Goal: Task Accomplishment & Management: Manage account settings

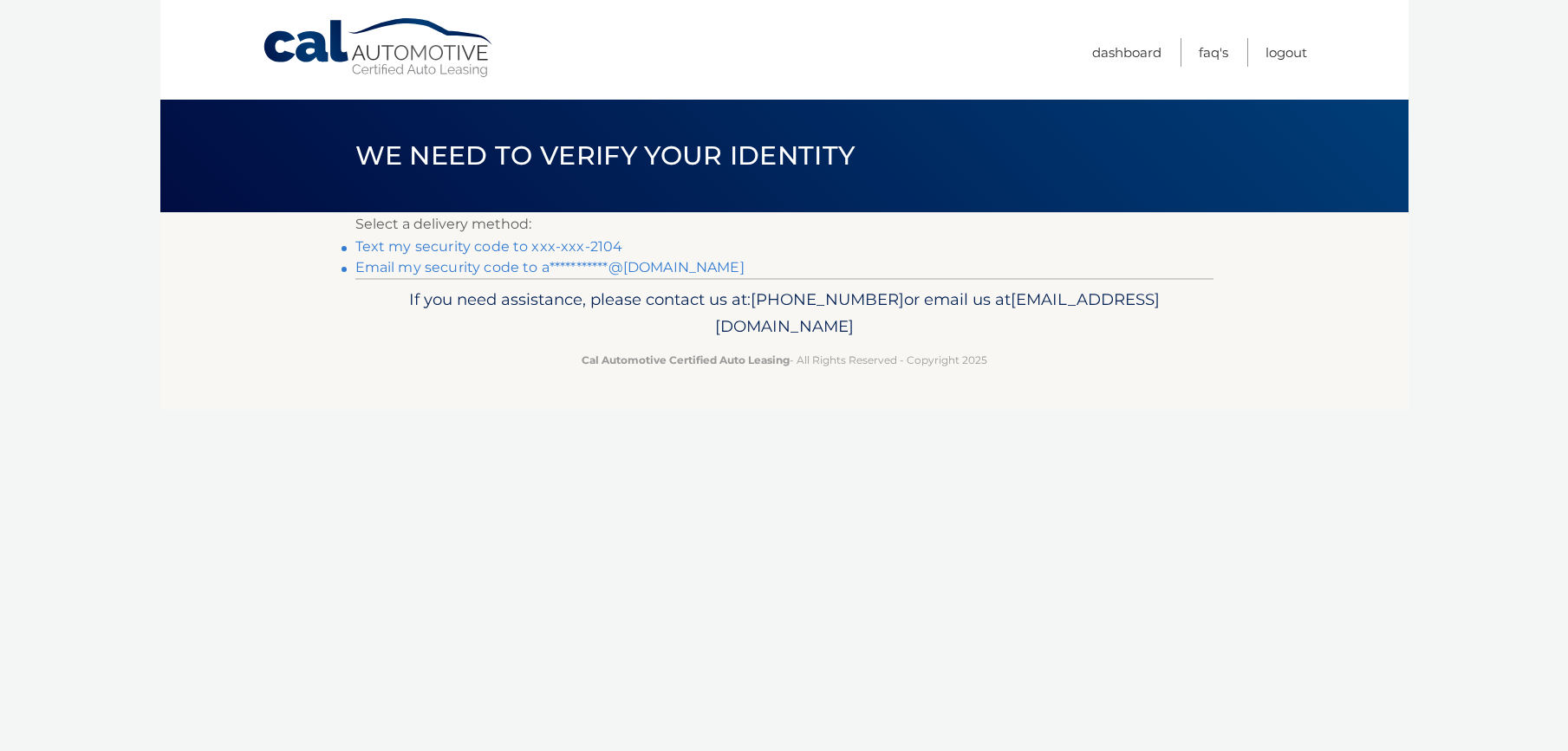
click at [586, 242] on link "Text my security code to xxx-xxx-2104" at bounding box center [490, 246] width 268 height 16
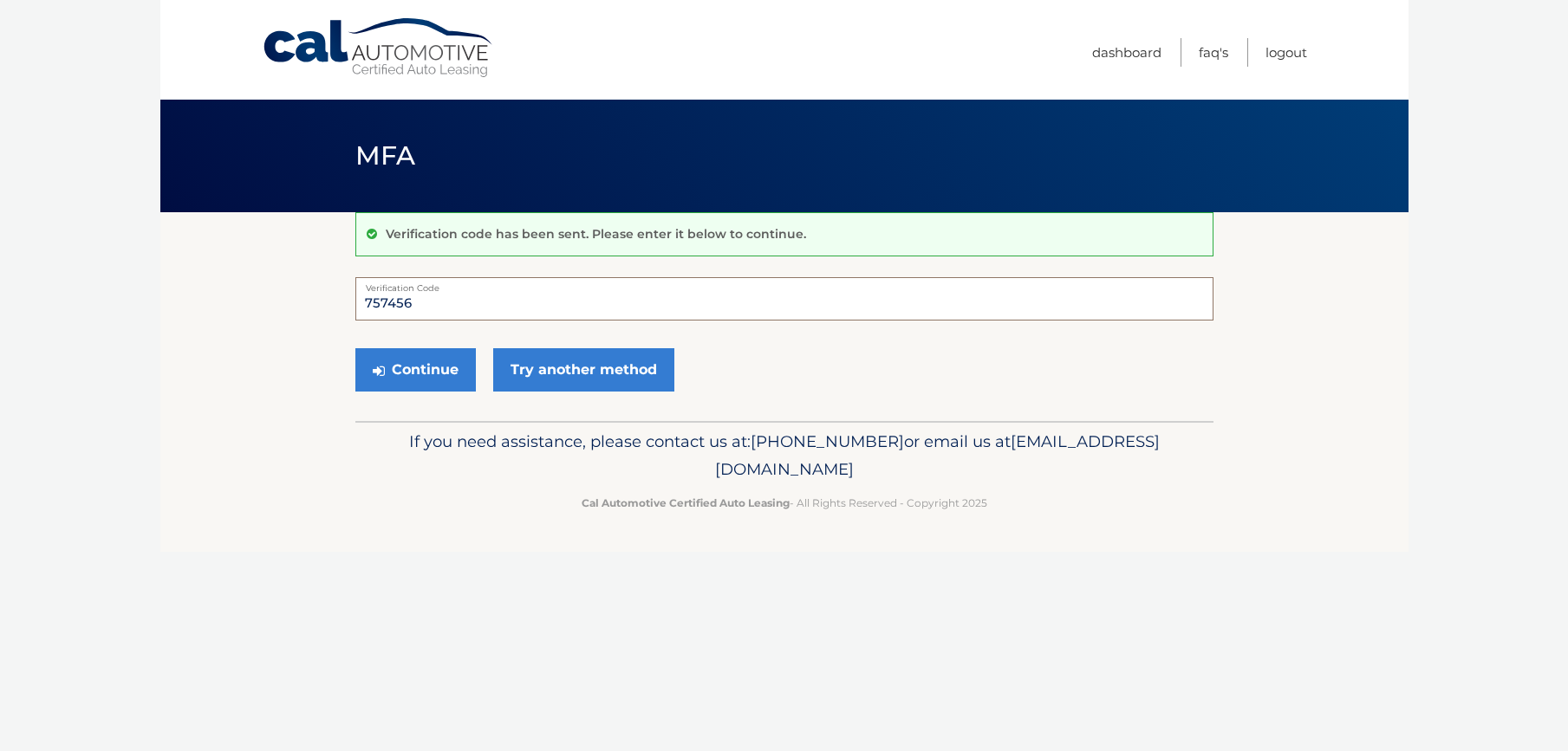
type input "757456"
click at [415, 369] on button "Continue" at bounding box center [416, 369] width 121 height 43
click at [424, 379] on button "Continue" at bounding box center [416, 369] width 121 height 43
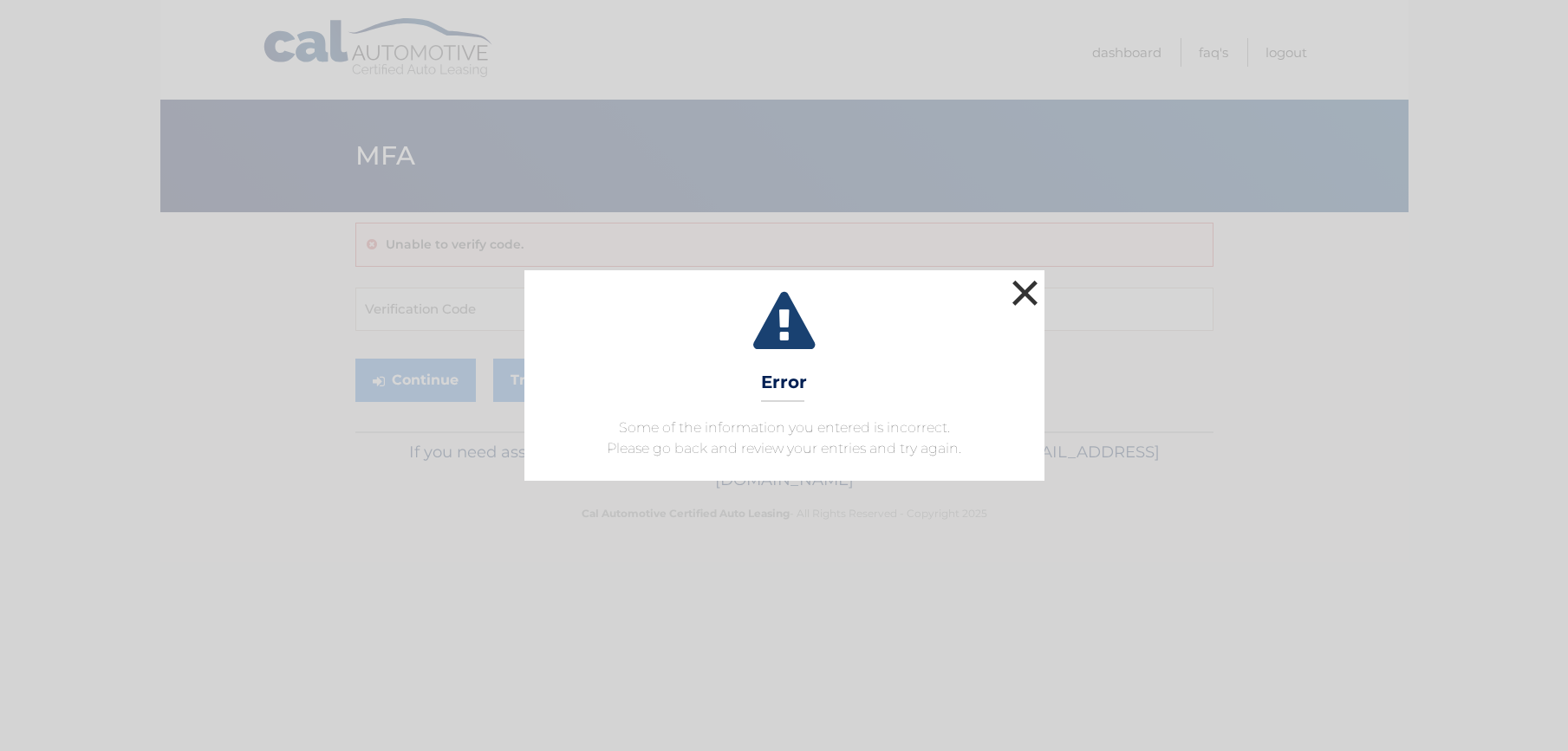
click at [1034, 288] on button "×" at bounding box center [1026, 293] width 35 height 35
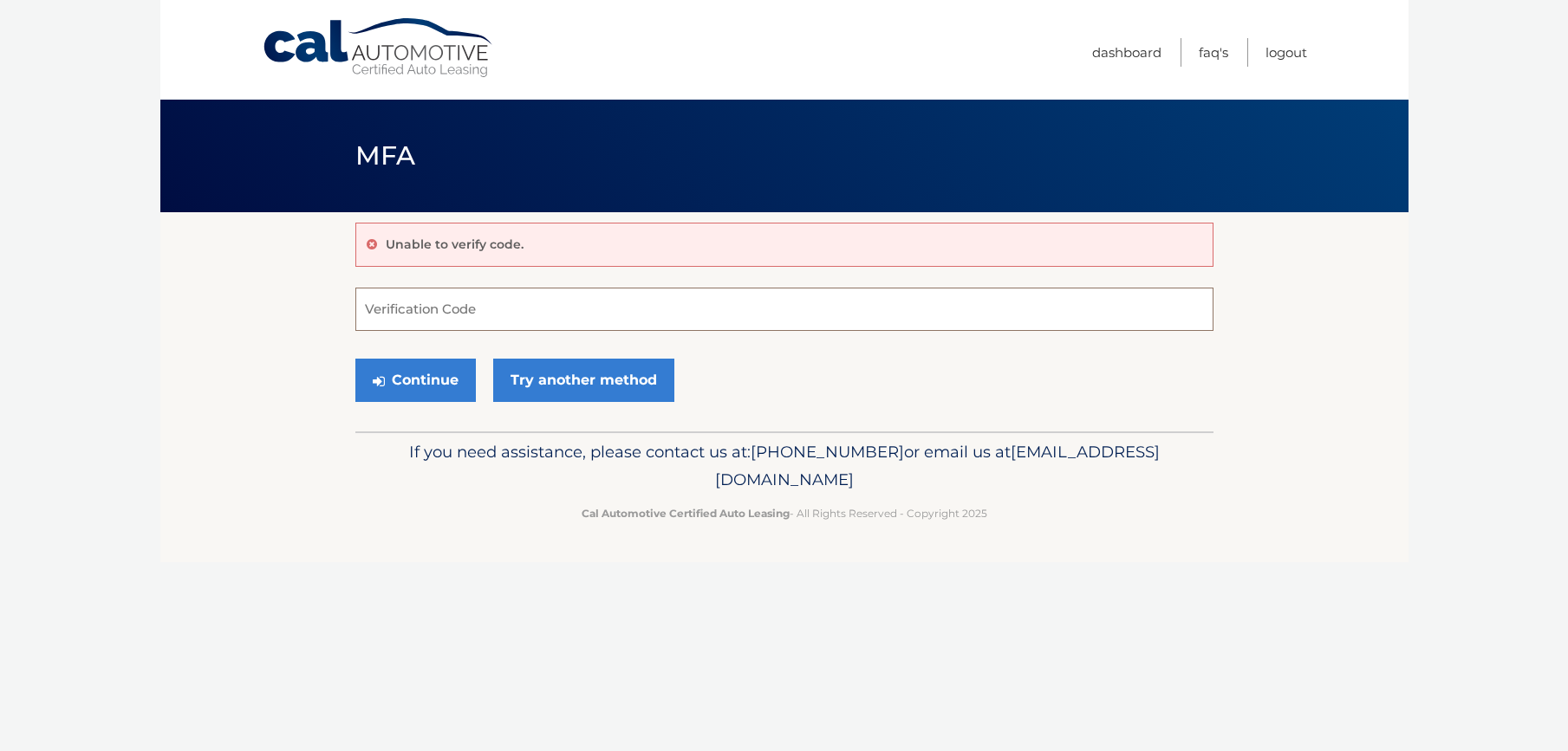
click at [462, 294] on input "Verification Code" at bounding box center [785, 308] width 858 height 43
type input "757456"
click at [415, 380] on button "Continue" at bounding box center [416, 380] width 121 height 43
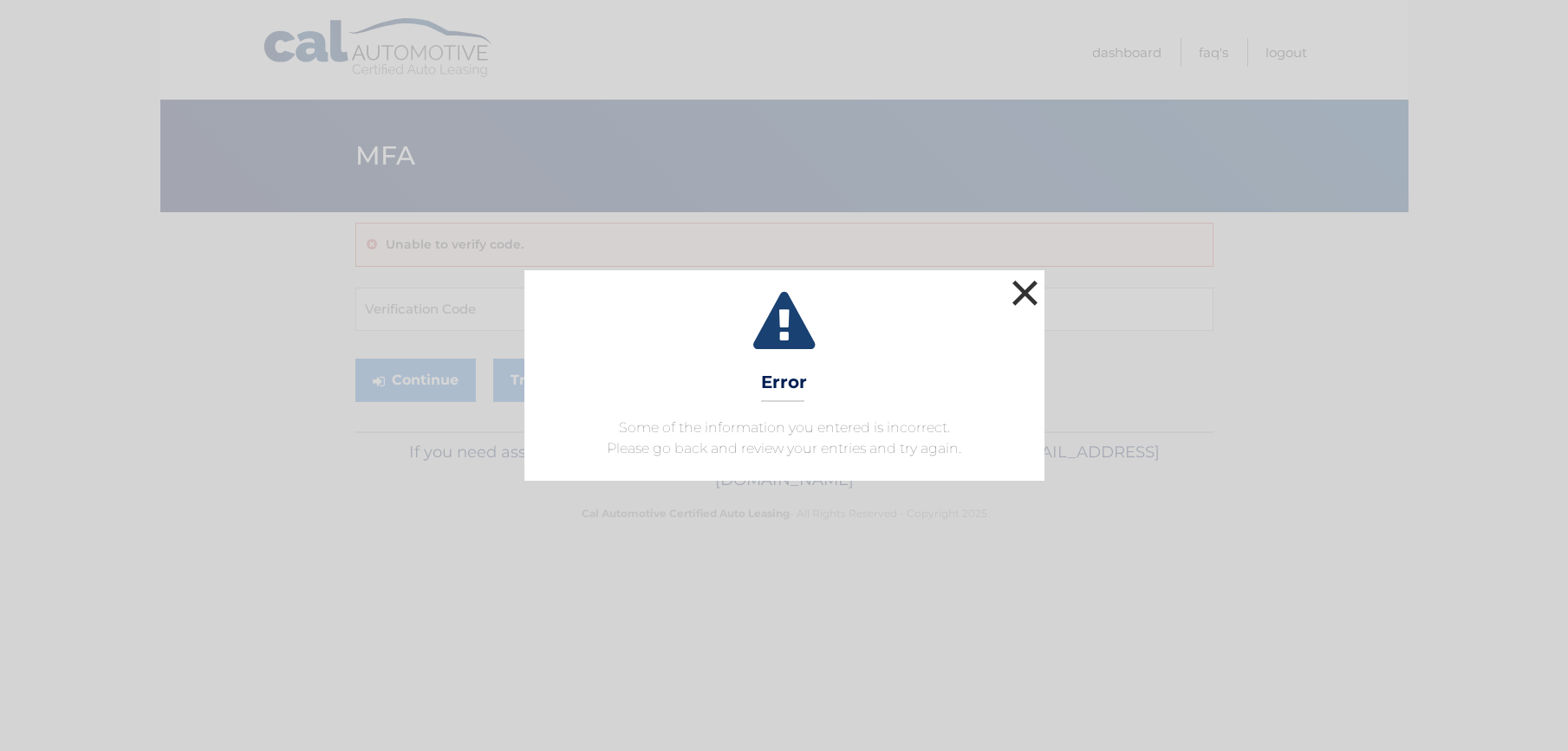
click at [1037, 287] on button "×" at bounding box center [1026, 293] width 35 height 35
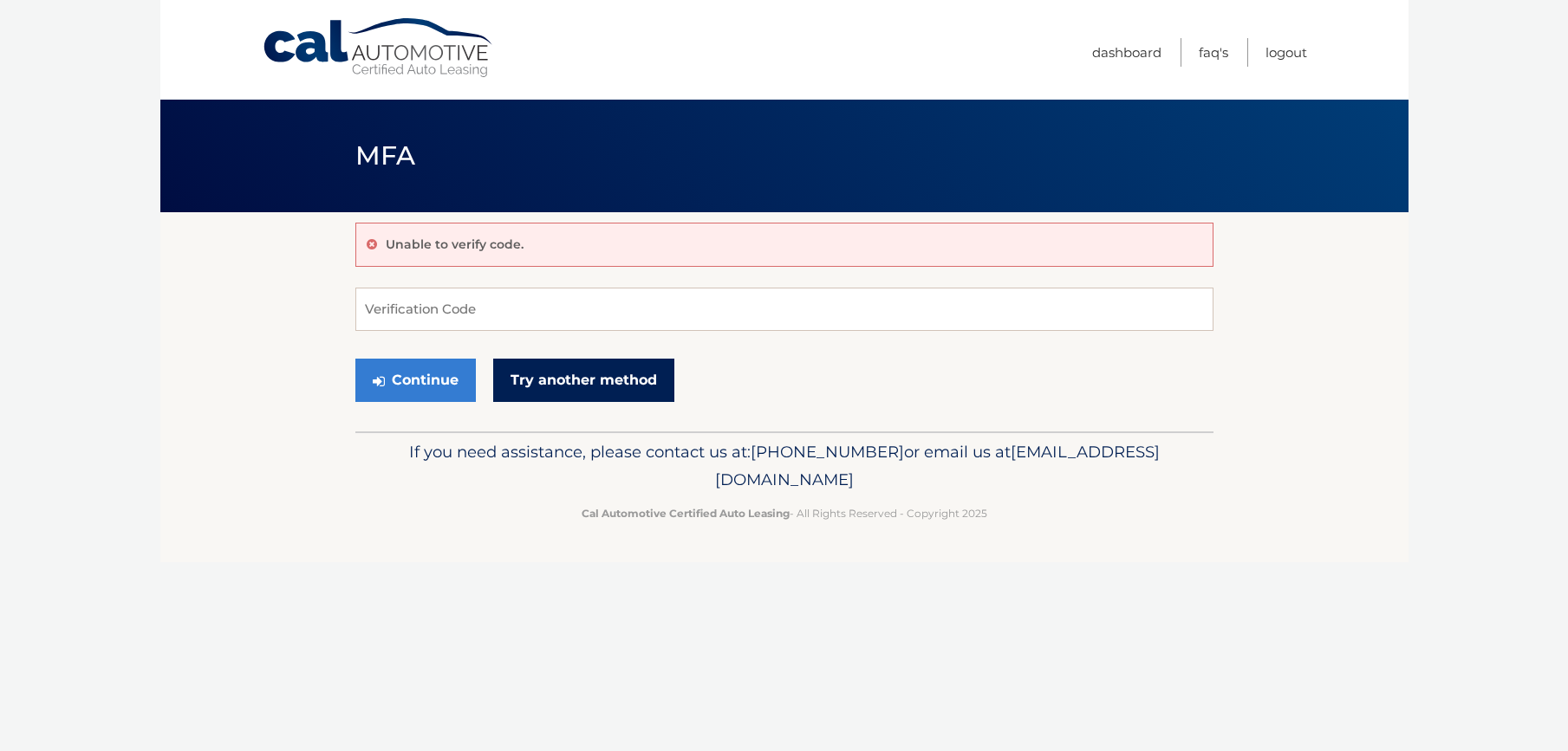
click at [607, 377] on link "Try another method" at bounding box center [584, 380] width 181 height 43
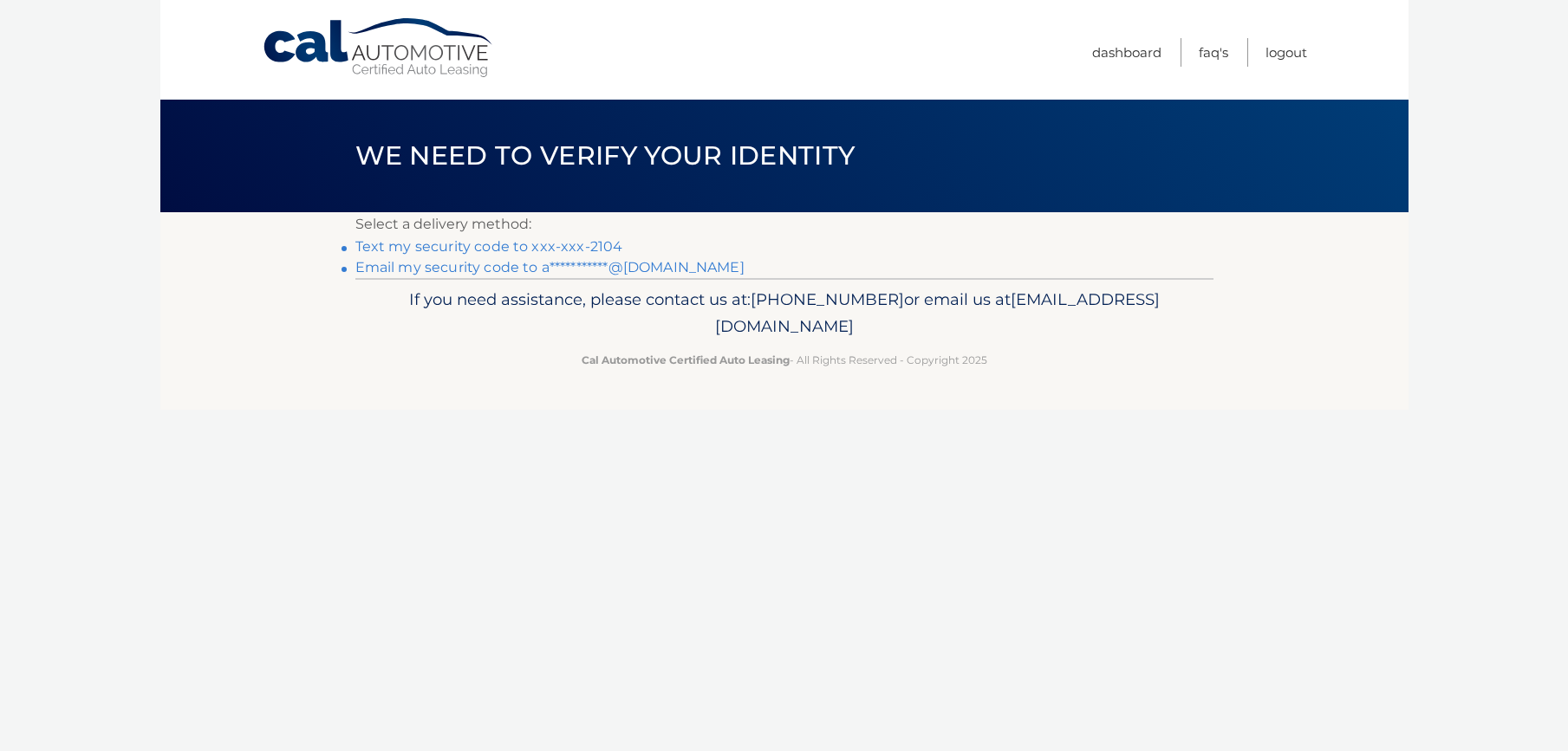
click at [574, 264] on link "**********" at bounding box center [551, 267] width 390 height 16
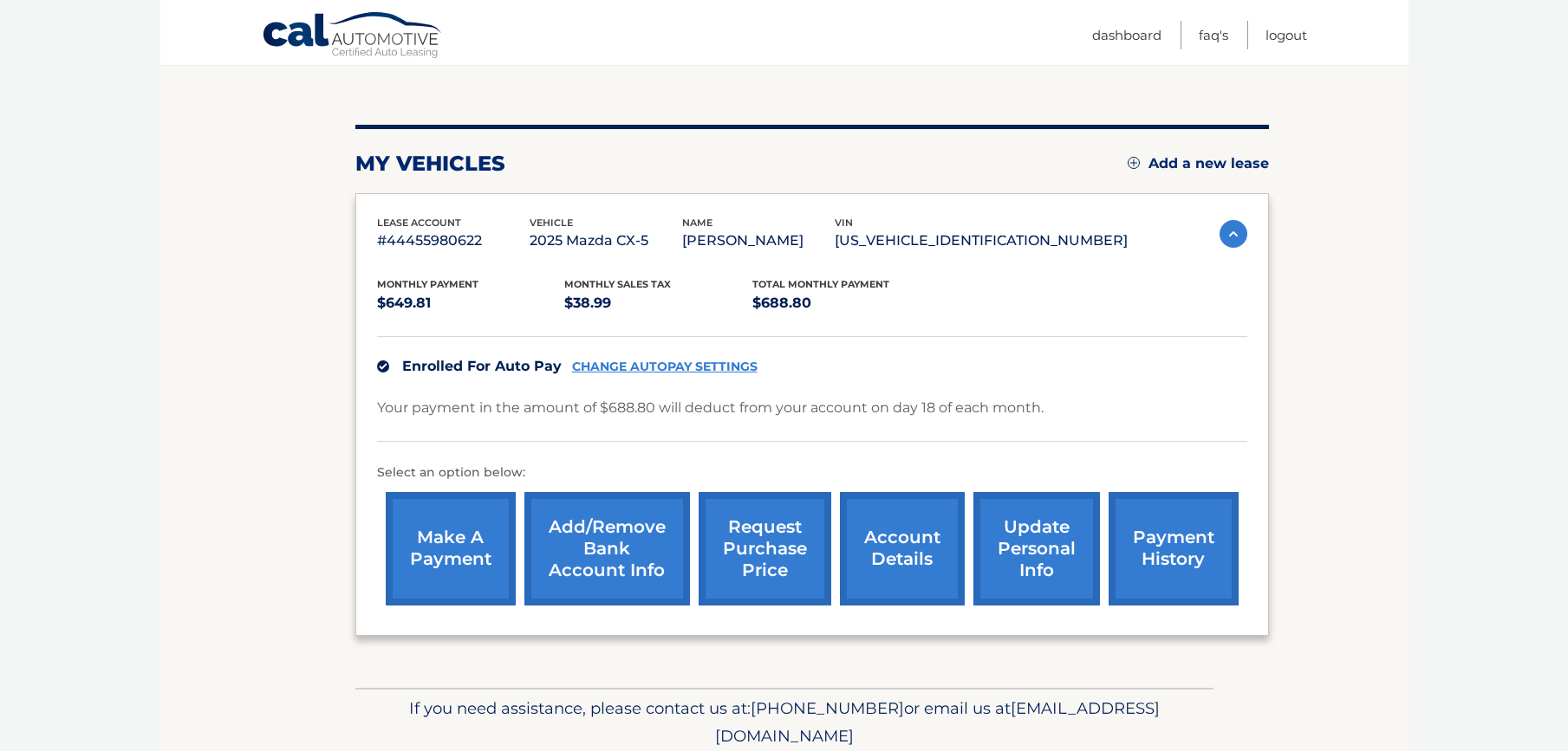
scroll to position [174, 0]
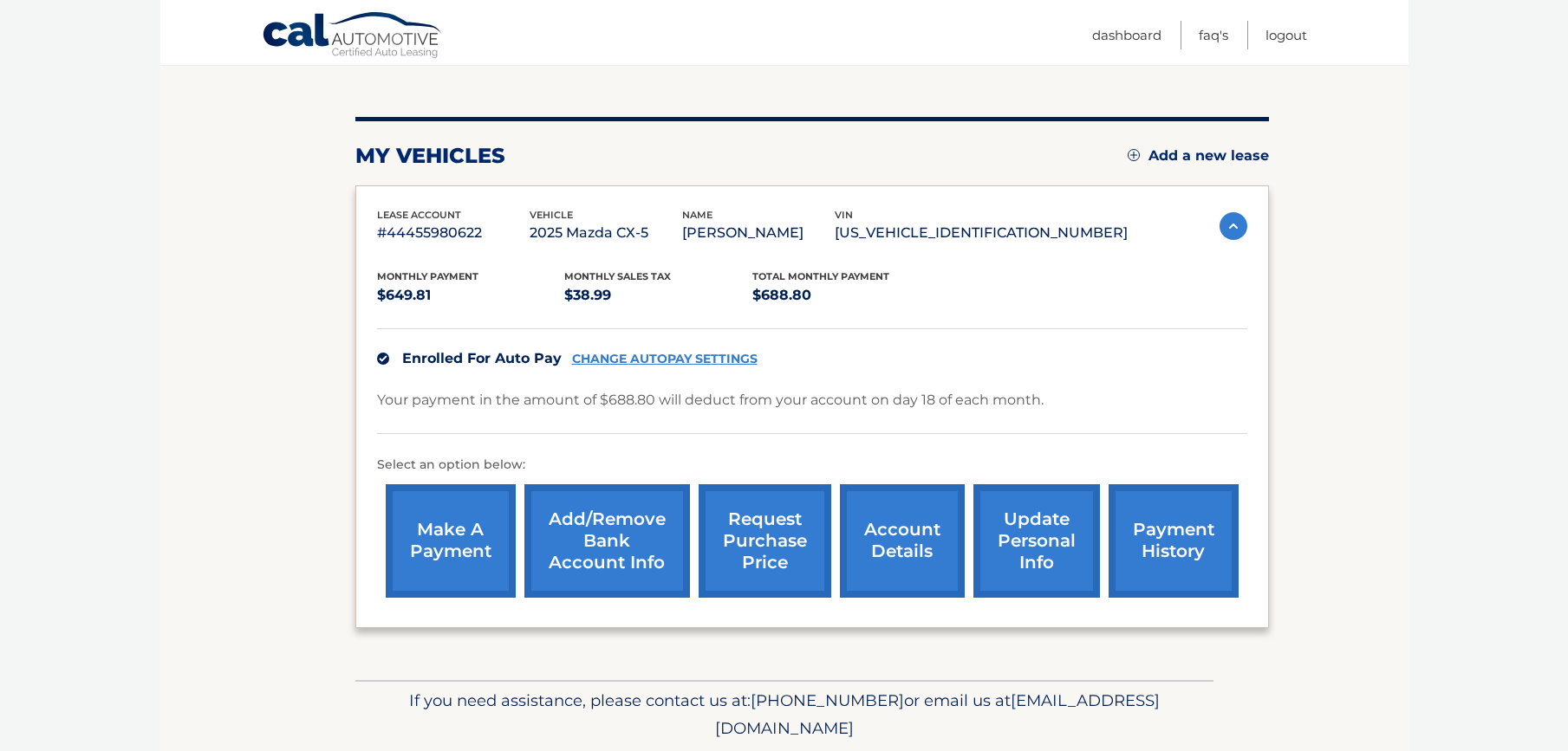
click at [595, 359] on link "CHANGE AUTOPAY SETTINGS" at bounding box center [664, 359] width 185 height 14
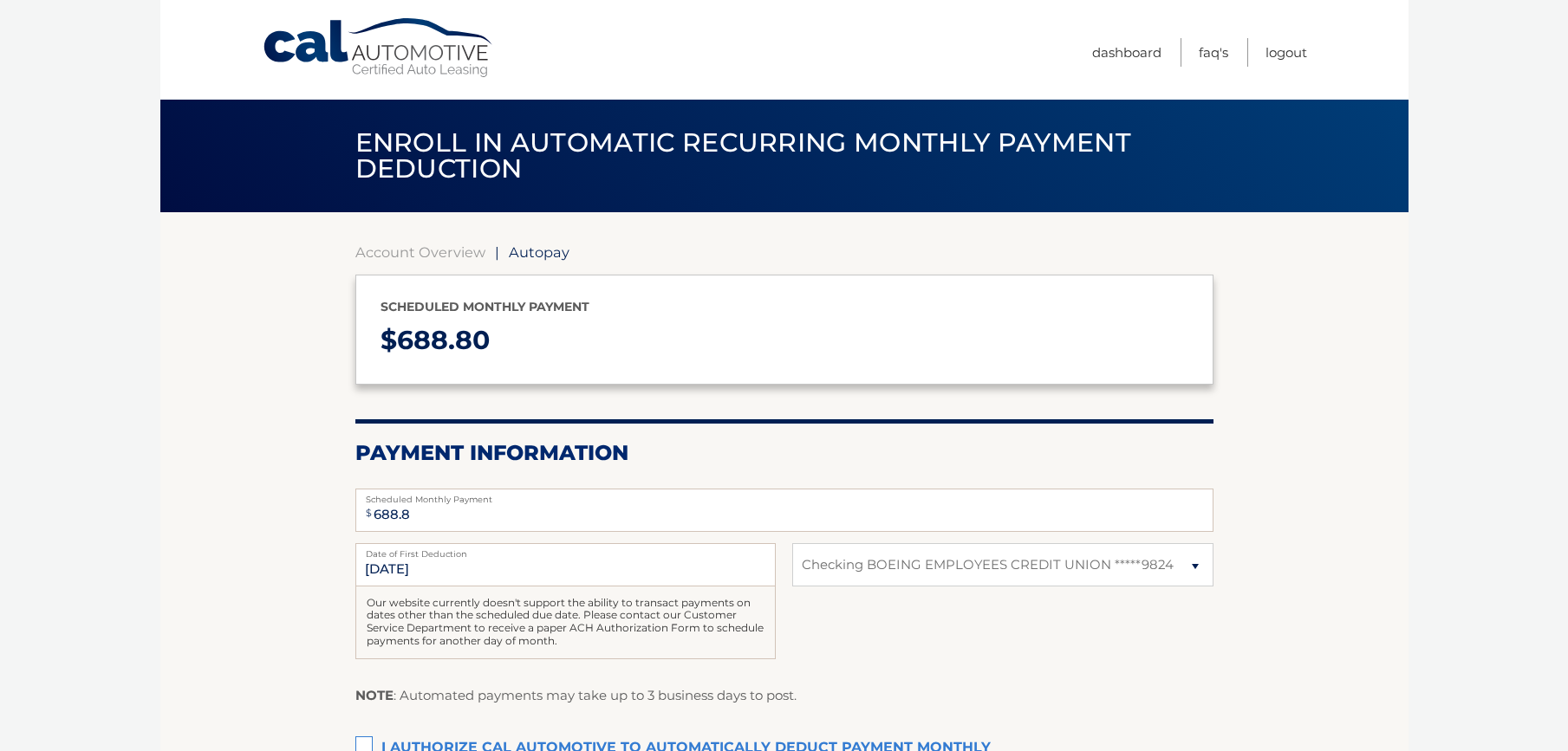
select select "ZGViMDY3OWQtMTI2My00MzNlLTkyYzUtODdlNzk1MmMyMDBh"
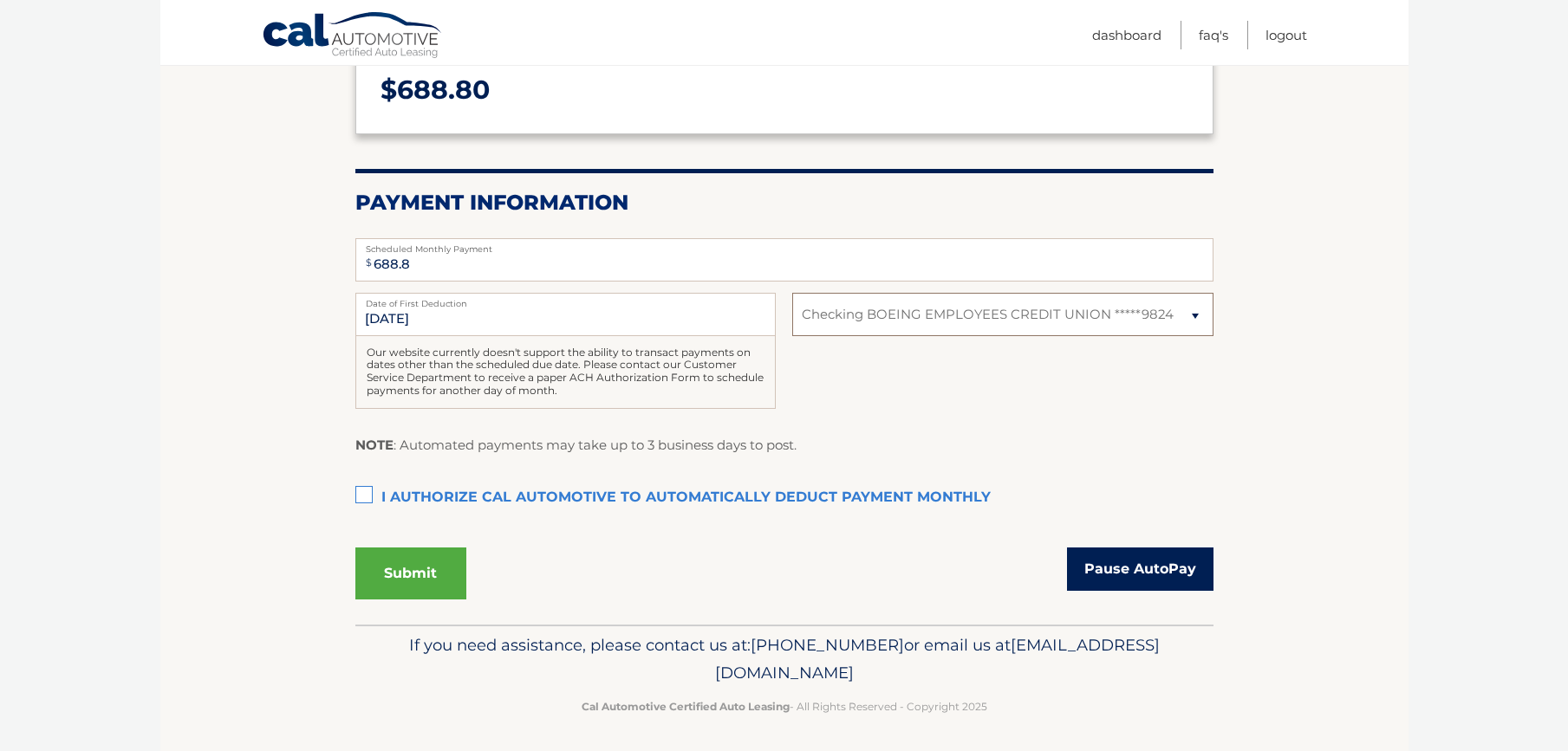
scroll to position [250, 0]
click at [1170, 560] on link "Pause AutoPay" at bounding box center [1141, 570] width 147 height 43
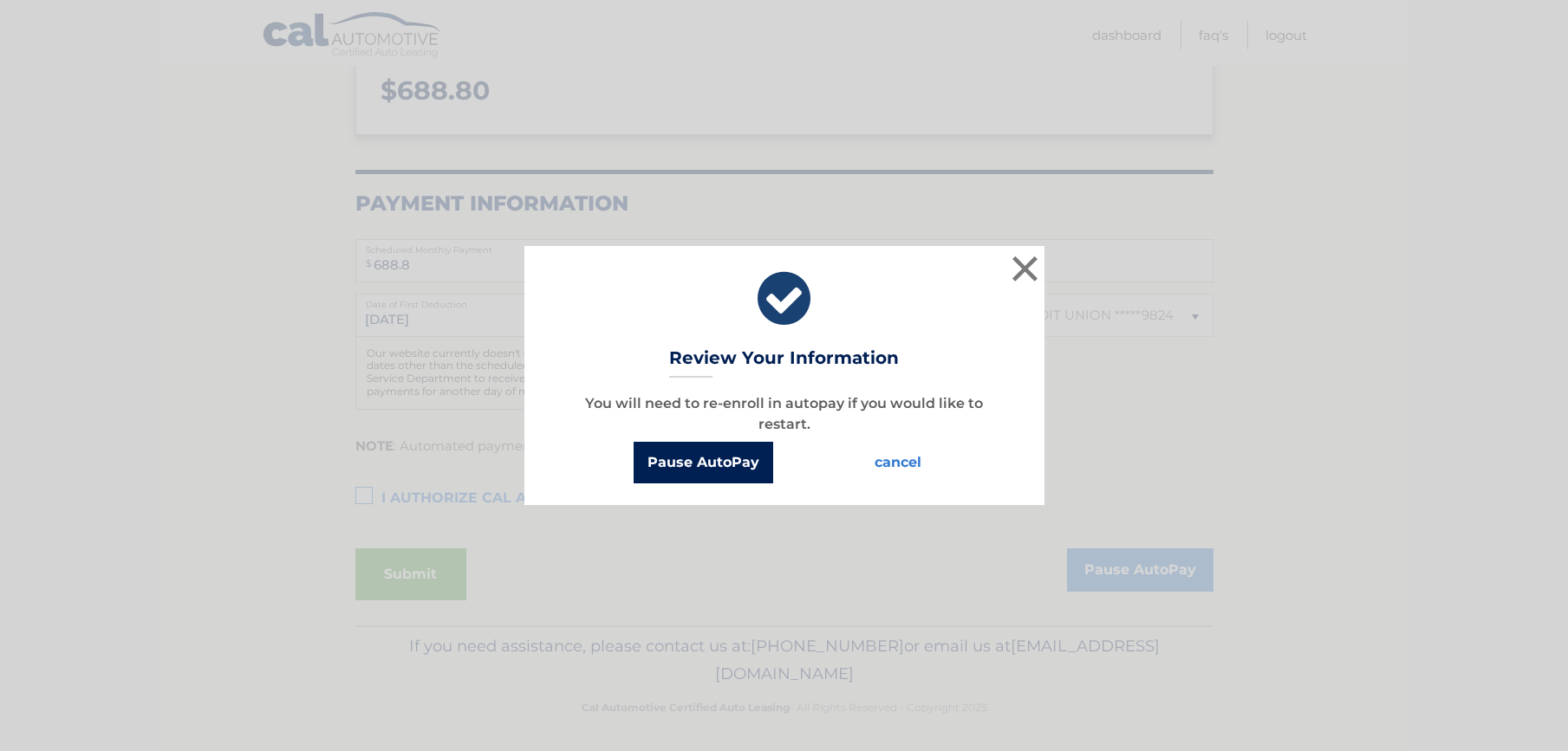
click at [677, 460] on button "Pause AutoPay" at bounding box center [703, 463] width 140 height 41
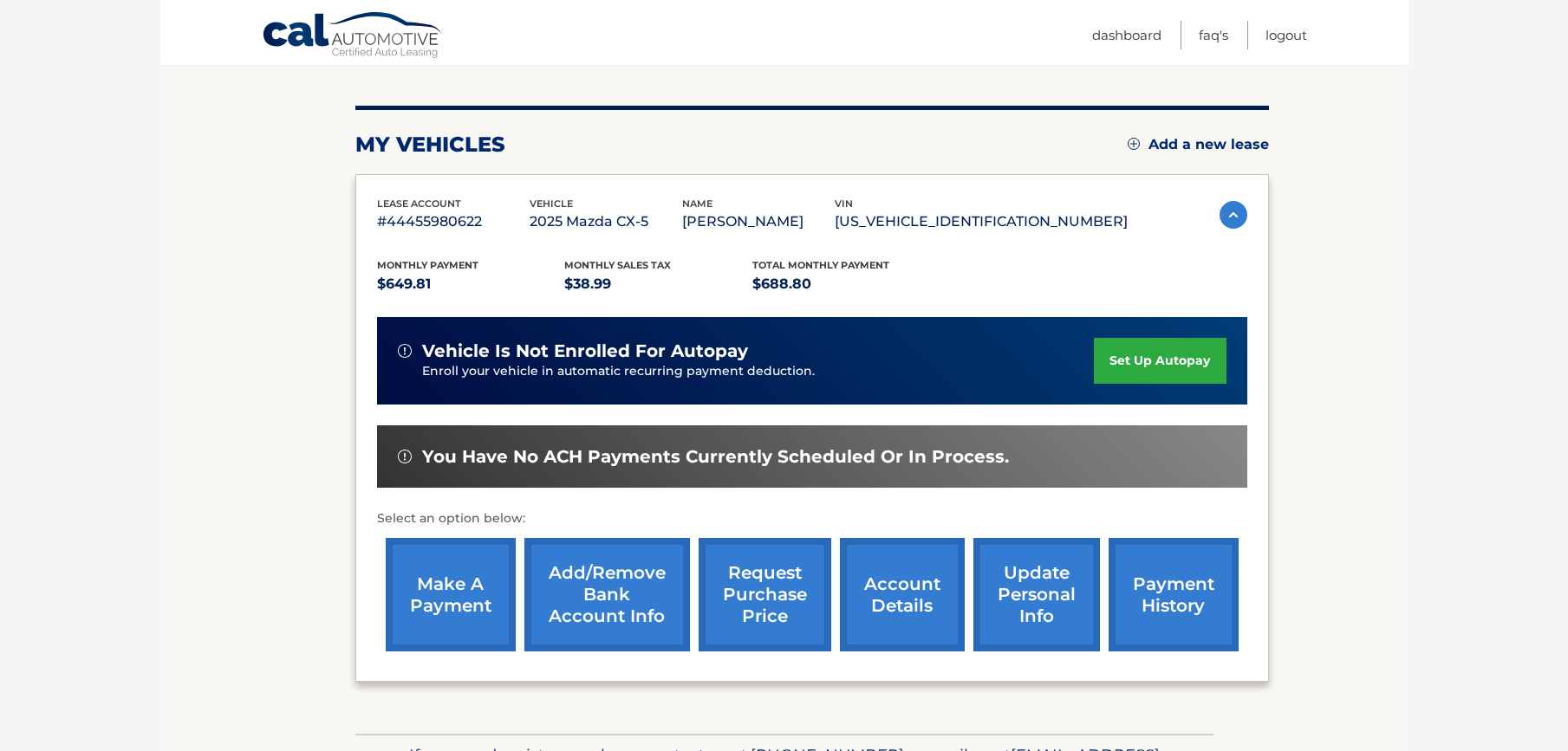
scroll to position [187, 0]
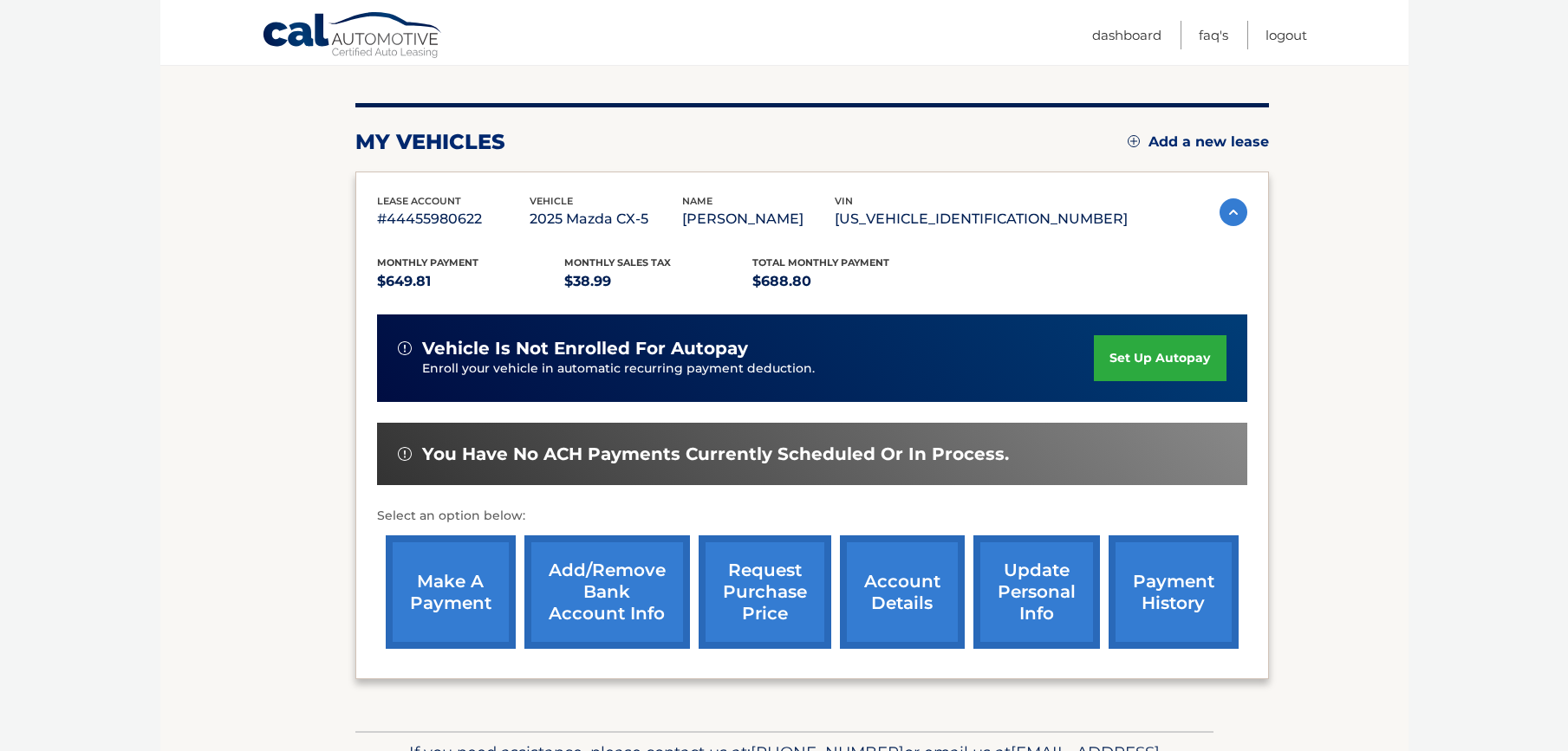
click at [1124, 355] on link "set up autopay" at bounding box center [1160, 359] width 132 height 46
click at [430, 588] on link "make a payment" at bounding box center [450, 593] width 130 height 114
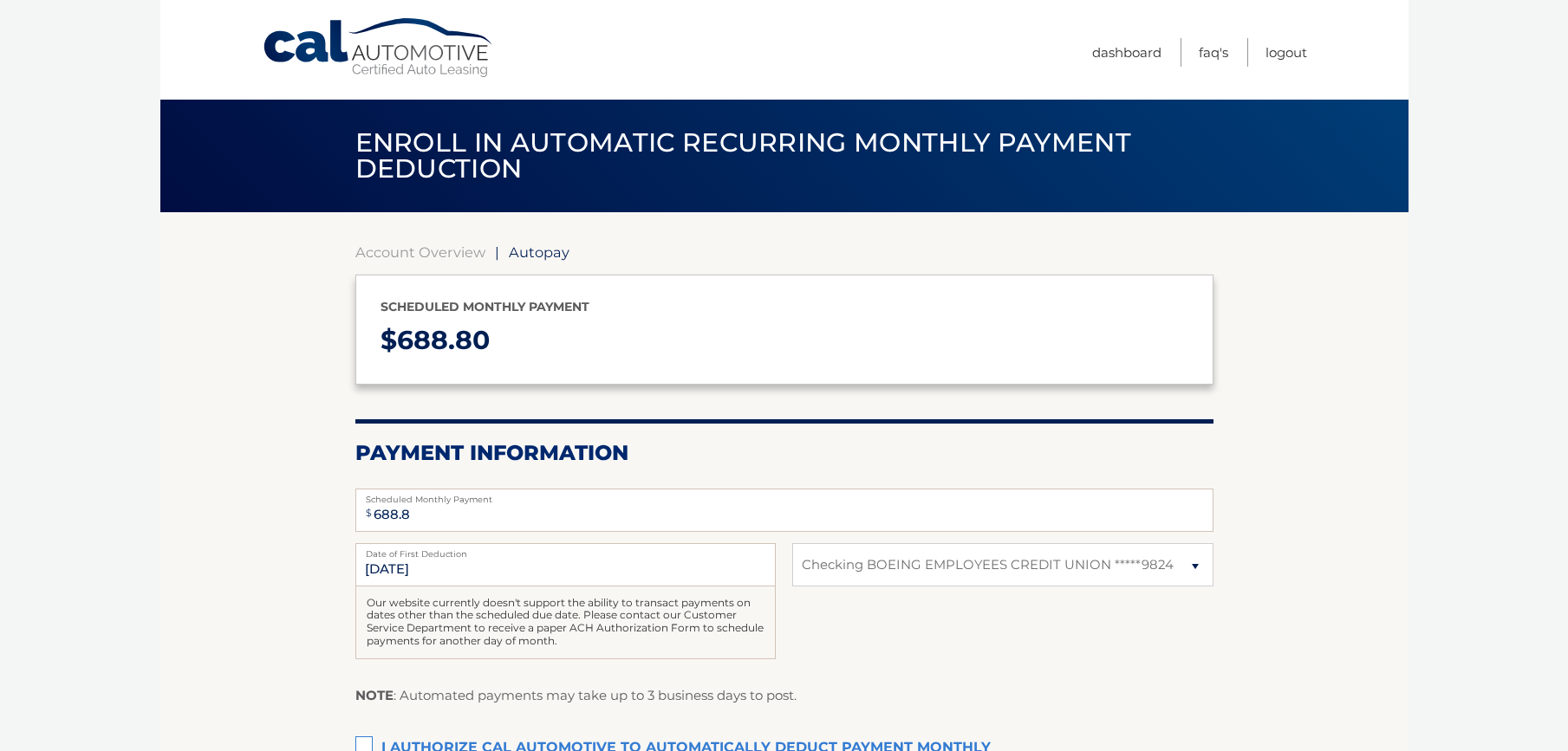
select select "ZGViMDY3OWQtMTI2My00MzNlLTkyYzUtODdlNzk1MmMyMDBh"
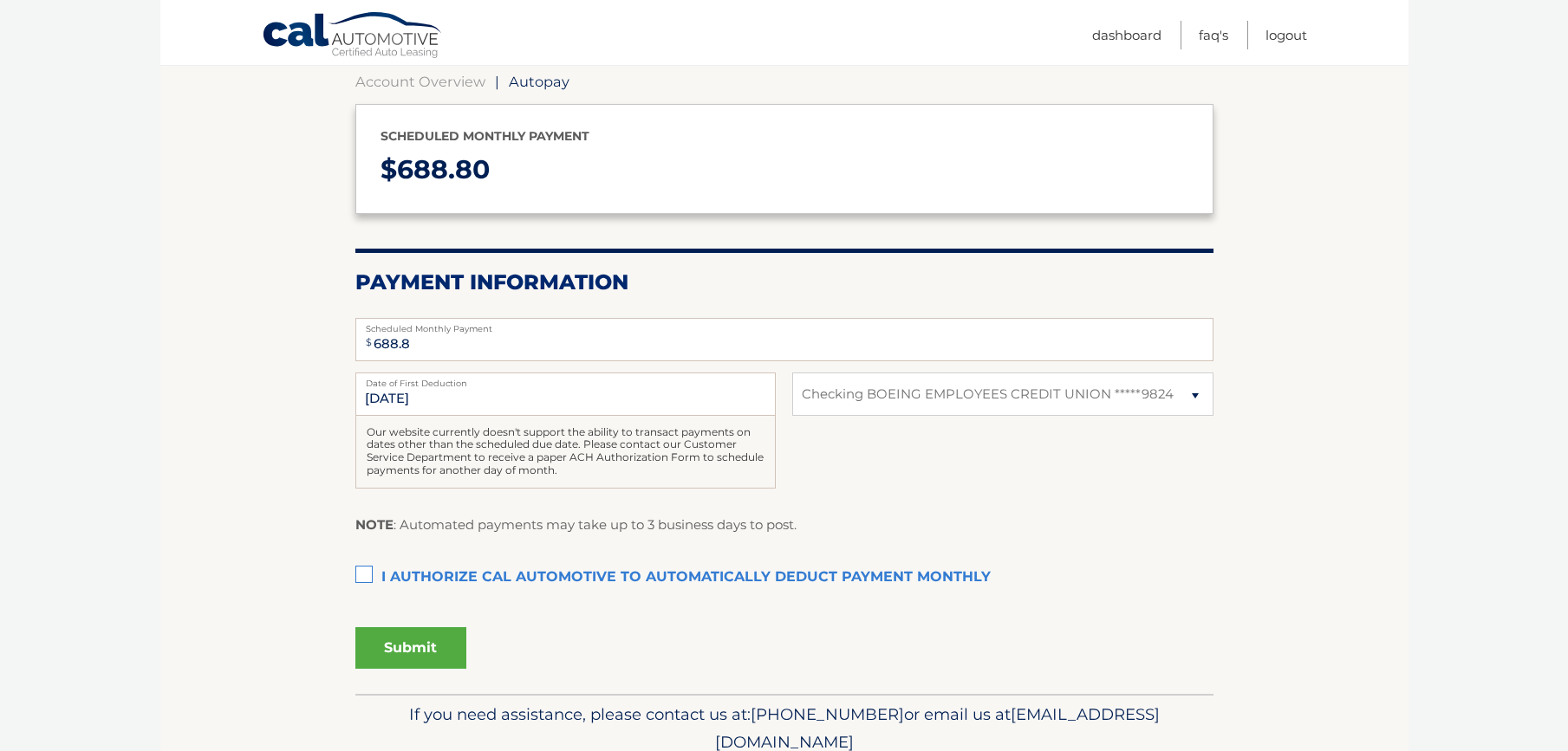
scroll to position [176, 0]
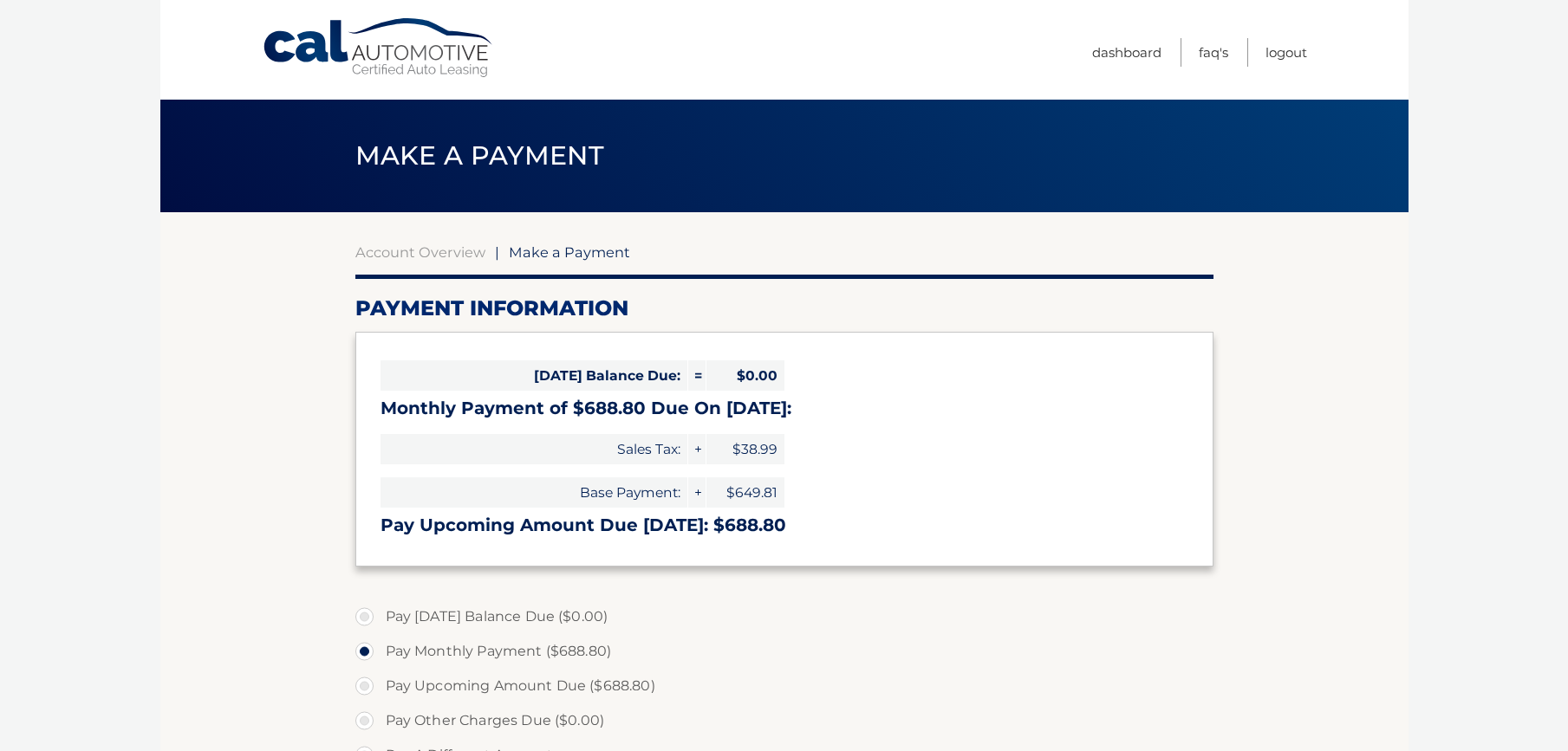
select select "ZGViMDY3OWQtMTI2My00MzNlLTkyYzUtODdlNzk1MmMyMDBh"
click at [1215, 48] on link "FAQ's" at bounding box center [1213, 53] width 30 height 29
click at [438, 251] on link "Account Overview" at bounding box center [420, 253] width 130 height 17
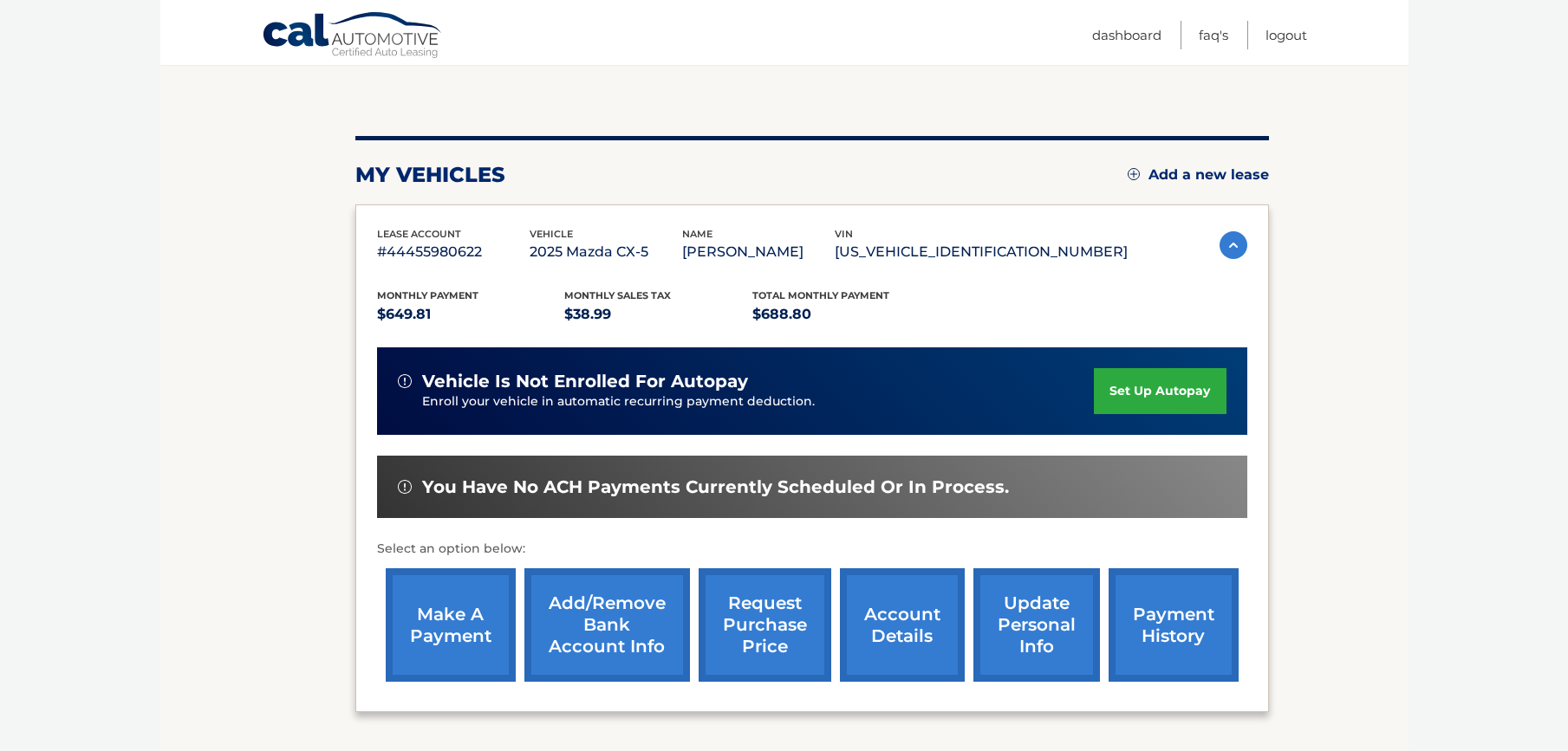
scroll to position [159, 0]
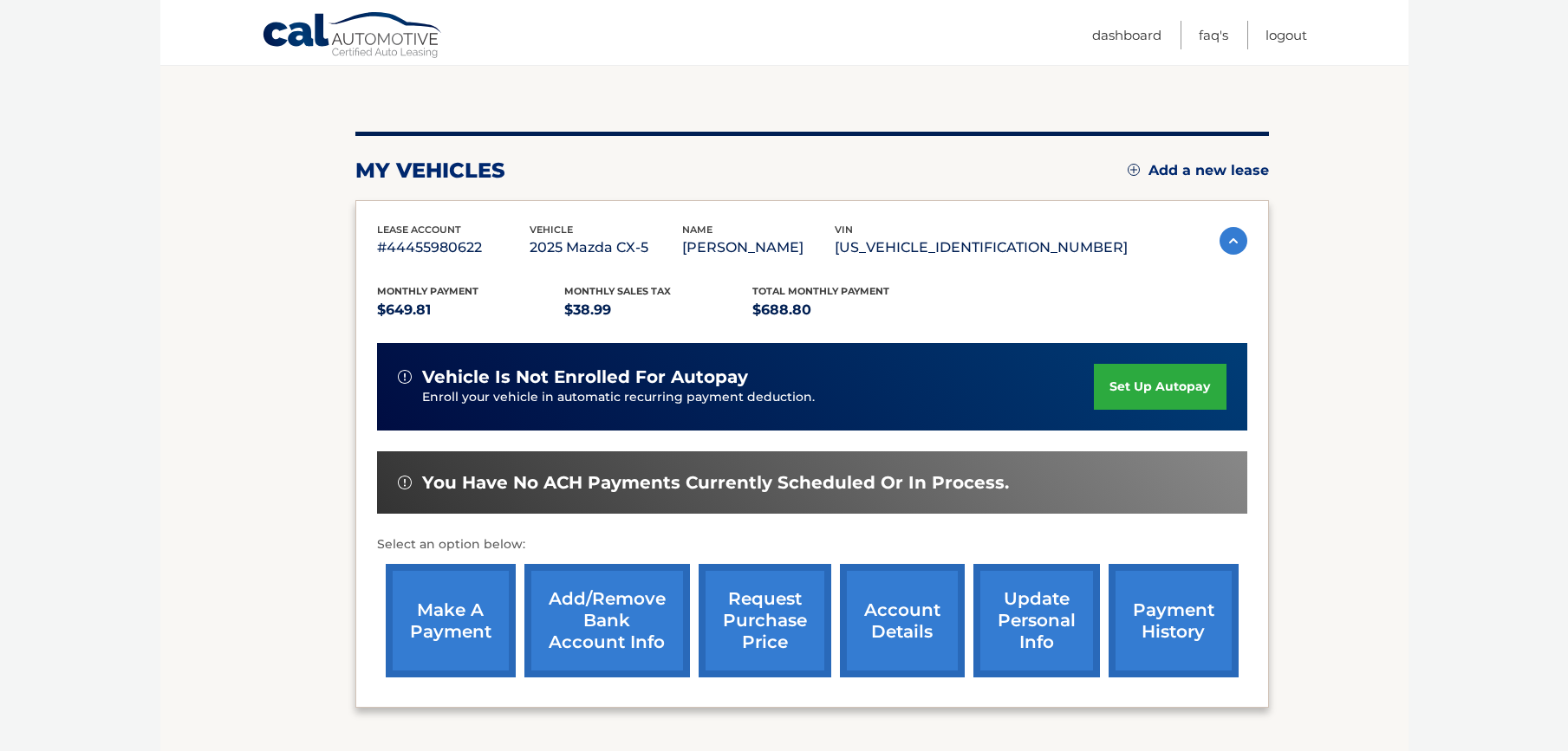
click at [1164, 388] on link "set up autopay" at bounding box center [1160, 388] width 132 height 46
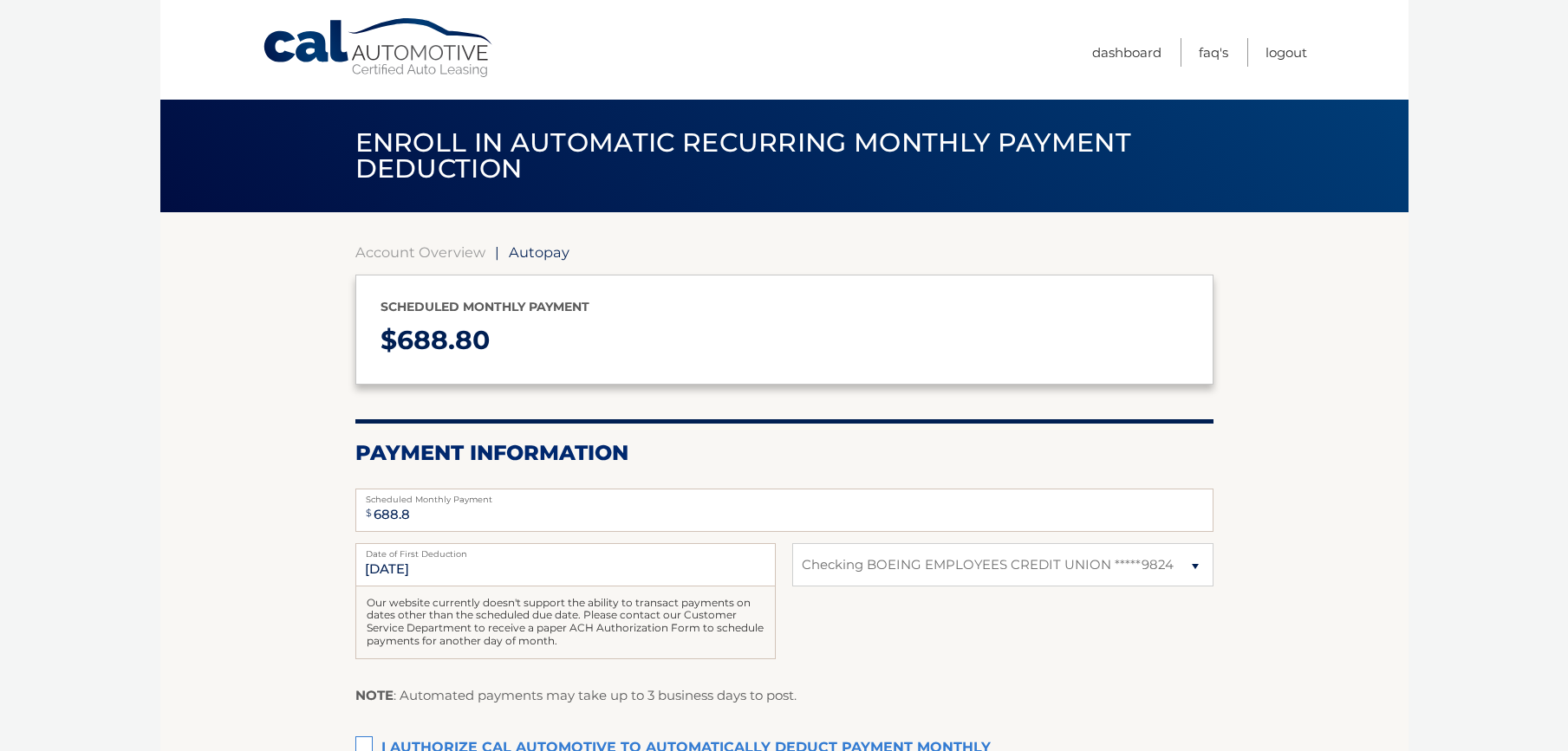
select select "ZGViMDY3OWQtMTI2My00MzNlLTkyYzUtODdlNzk1MmMyMDBh"
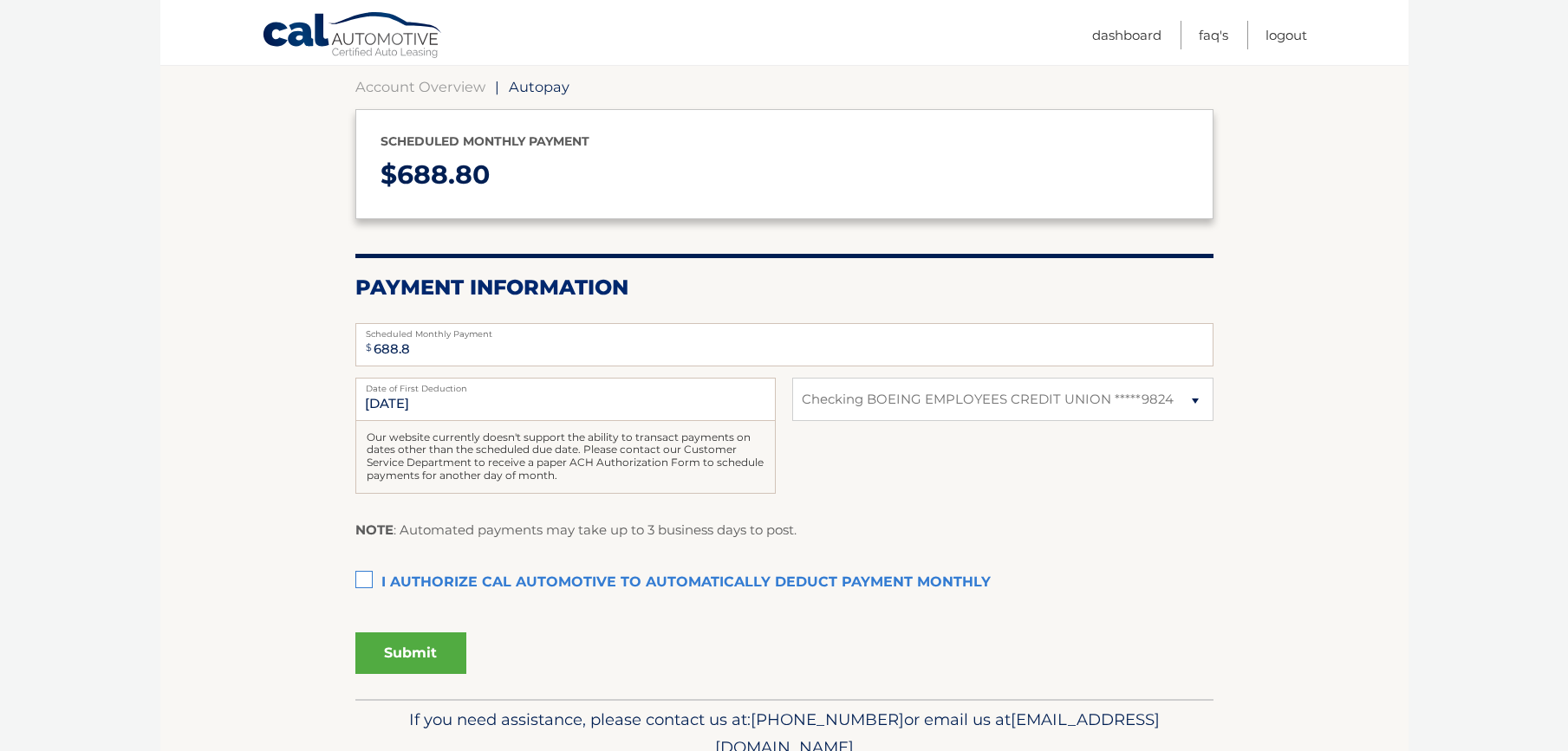
scroll to position [167, 0]
click at [357, 573] on label "I authorize cal automotive to automatically deduct payment monthly This checkbo…" at bounding box center [785, 582] width 858 height 35
click at [0, 0] on input "I authorize cal automotive to automatically deduct payment monthly This checkbo…" at bounding box center [0, 0] width 0 height 0
click at [452, 646] on button "Submit" at bounding box center [411, 652] width 111 height 41
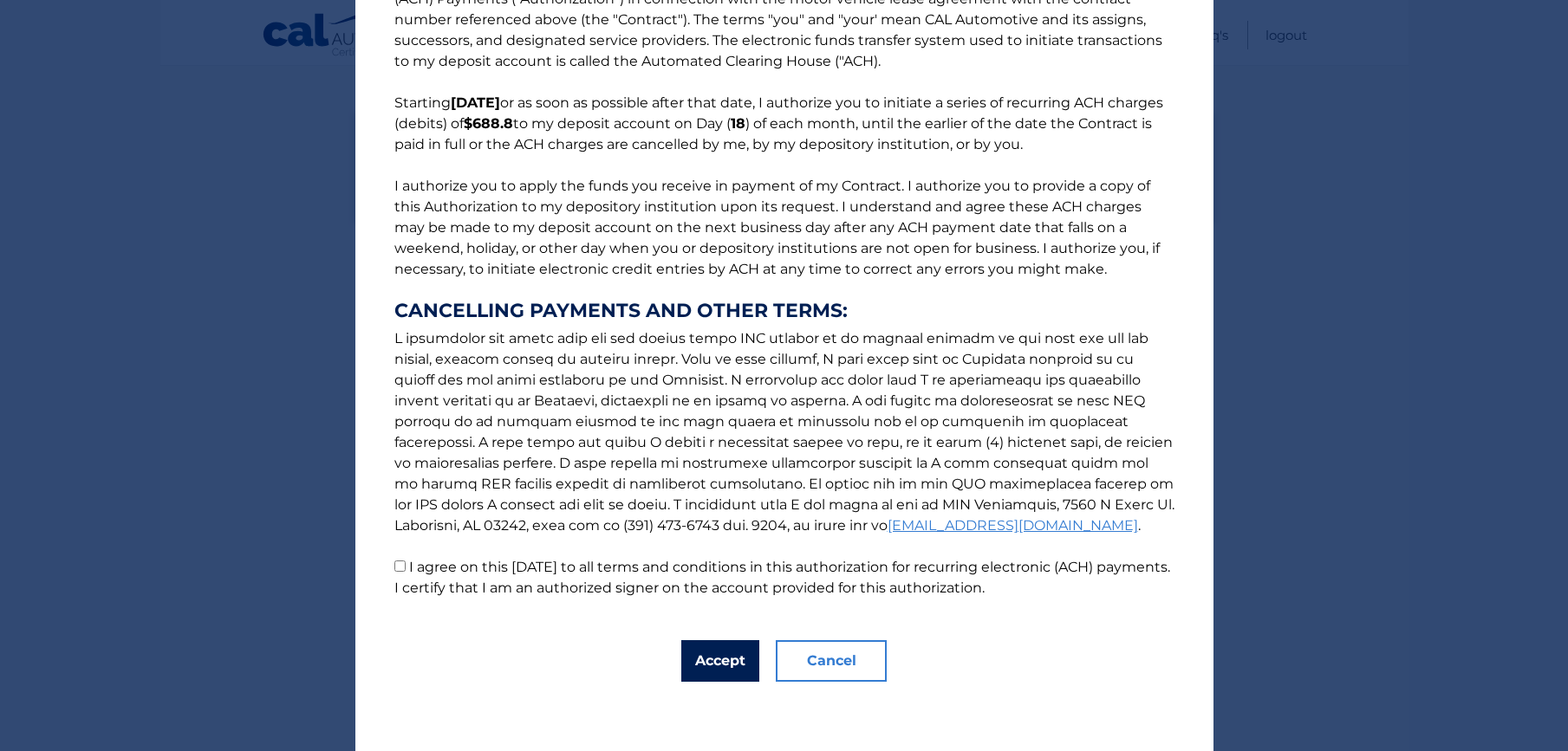
scroll to position [67, 0]
drag, startPoint x: 723, startPoint y: 649, endPoint x: 682, endPoint y: 630, distance: 45.2
click at [723, 649] on button "Accept" at bounding box center [720, 660] width 78 height 41
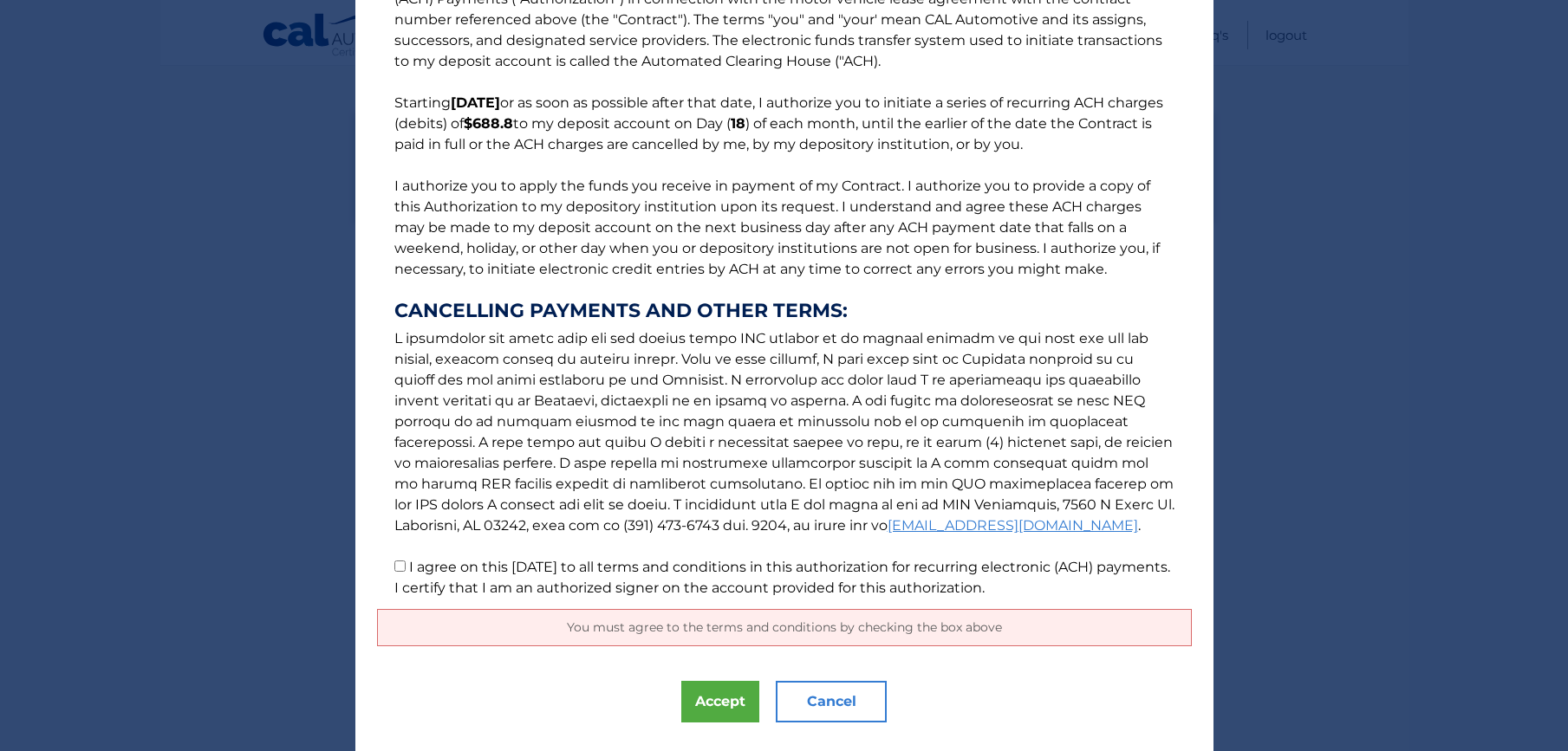
click at [396, 566] on input "I agree on this 09/24/2025 to all terms and conditions in this authorization fo…" at bounding box center [400, 567] width 12 height 12
checkbox input "true"
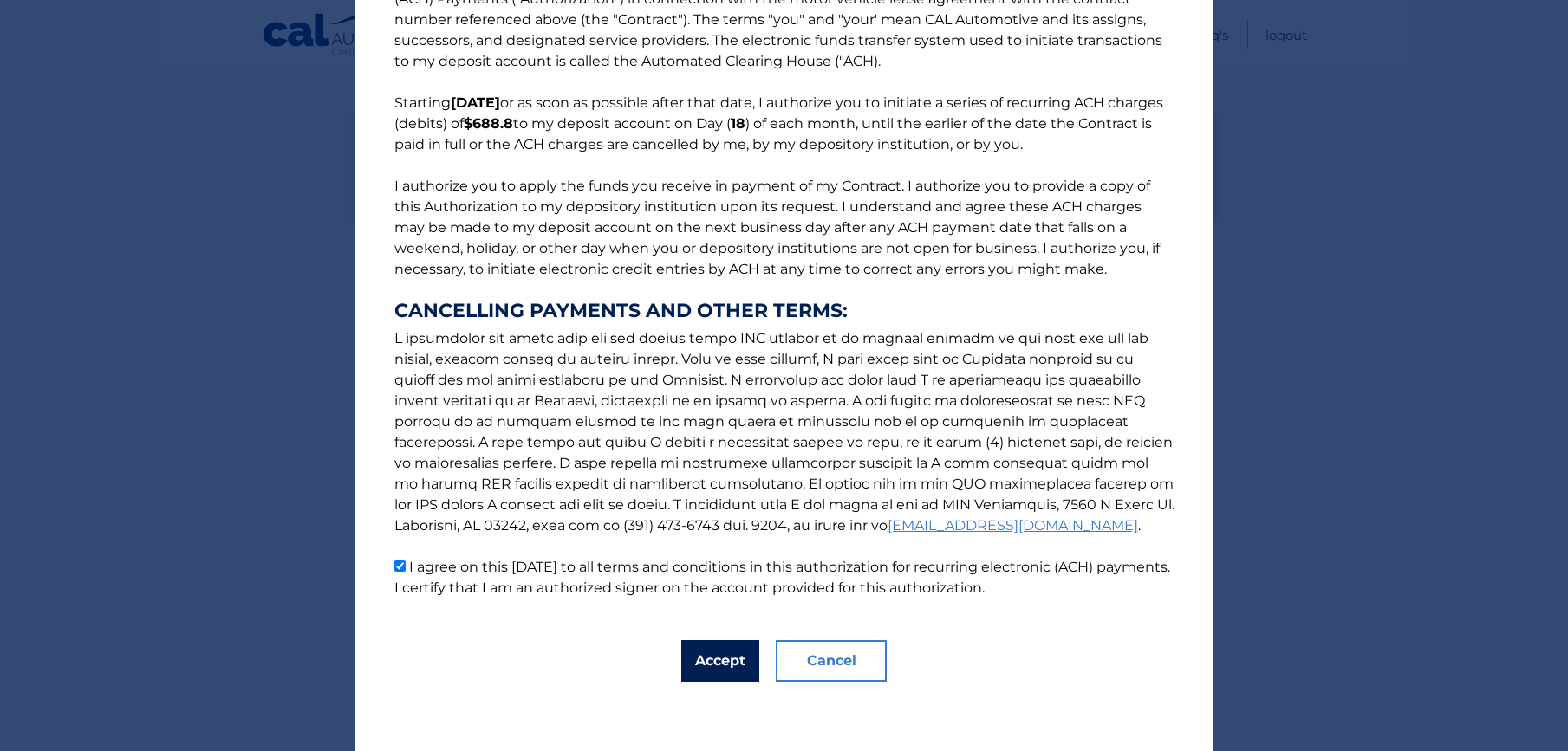
click at [716, 657] on button "Accept" at bounding box center [720, 660] width 78 height 41
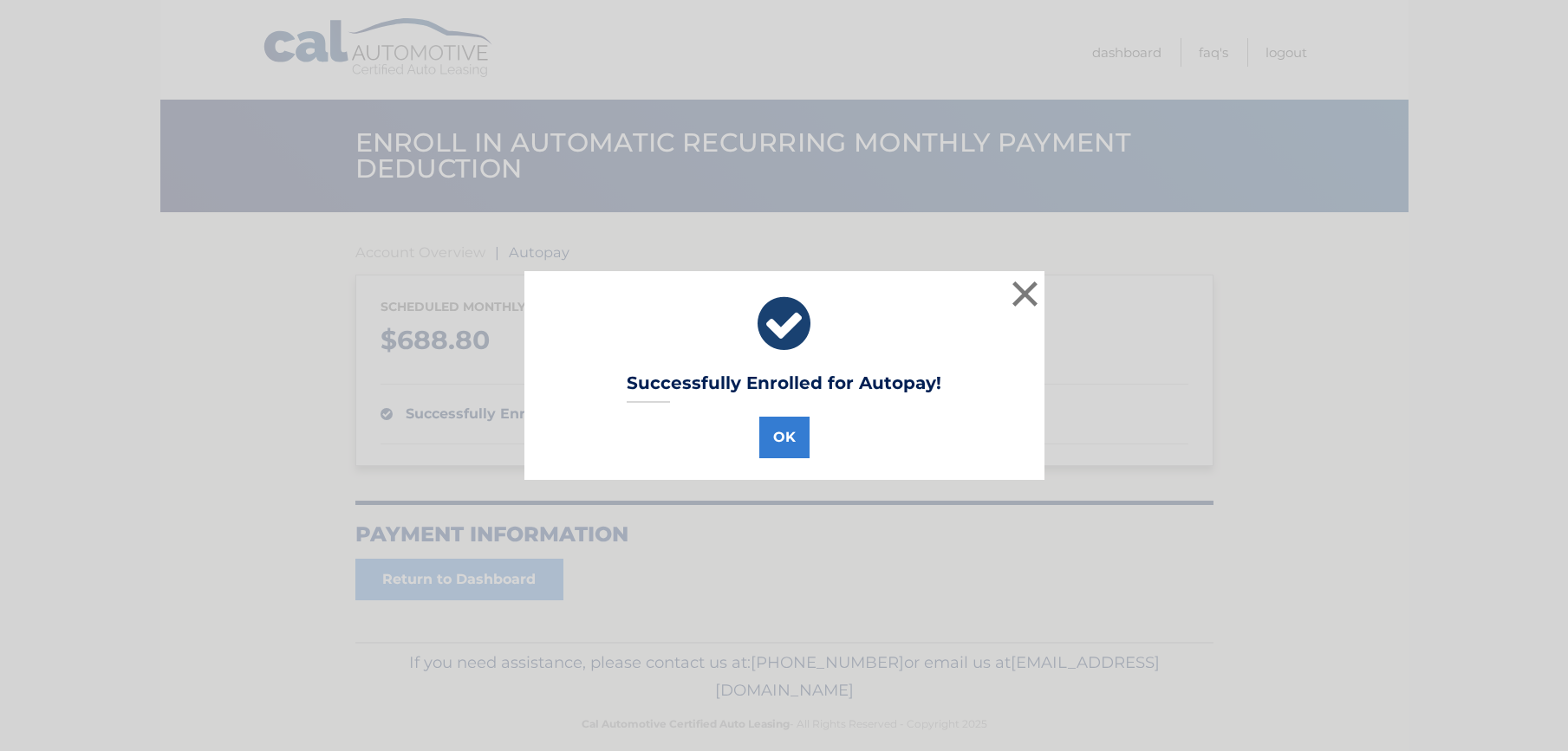
drag, startPoint x: 789, startPoint y: 436, endPoint x: 988, endPoint y: 437, distance: 199.0
click at [789, 436] on button "OK" at bounding box center [785, 437] width 50 height 41
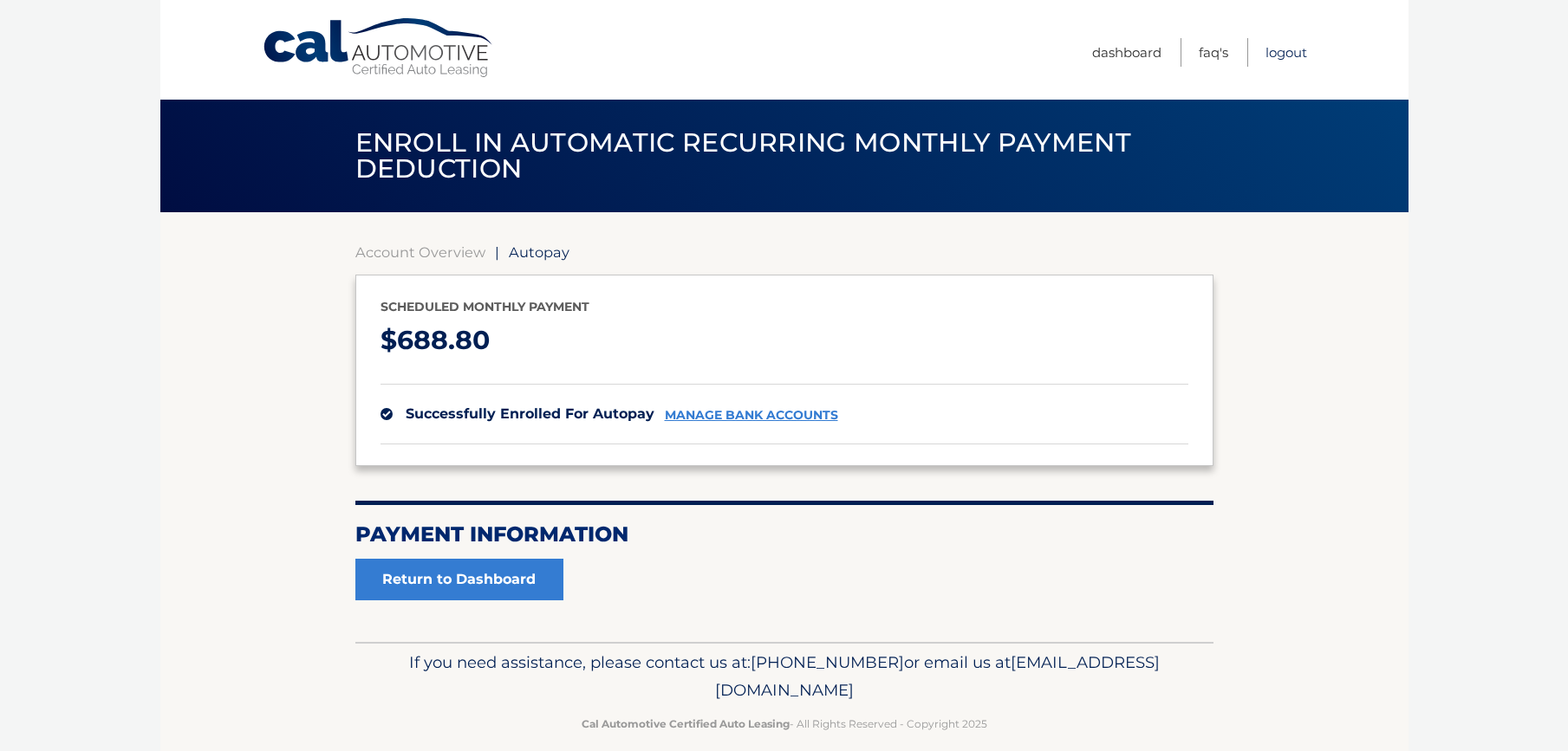
click at [1297, 49] on link "Logout" at bounding box center [1286, 53] width 41 height 29
